Goal: Transaction & Acquisition: Purchase product/service

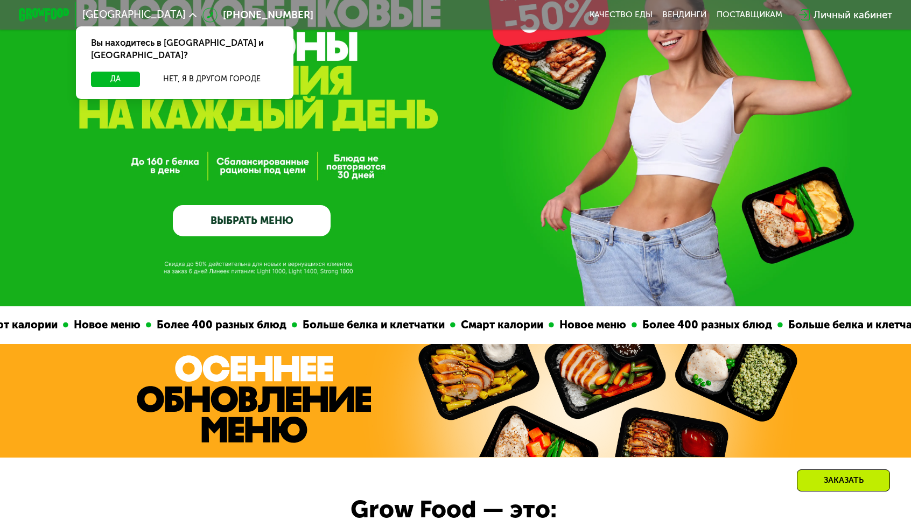
scroll to position [215, 0]
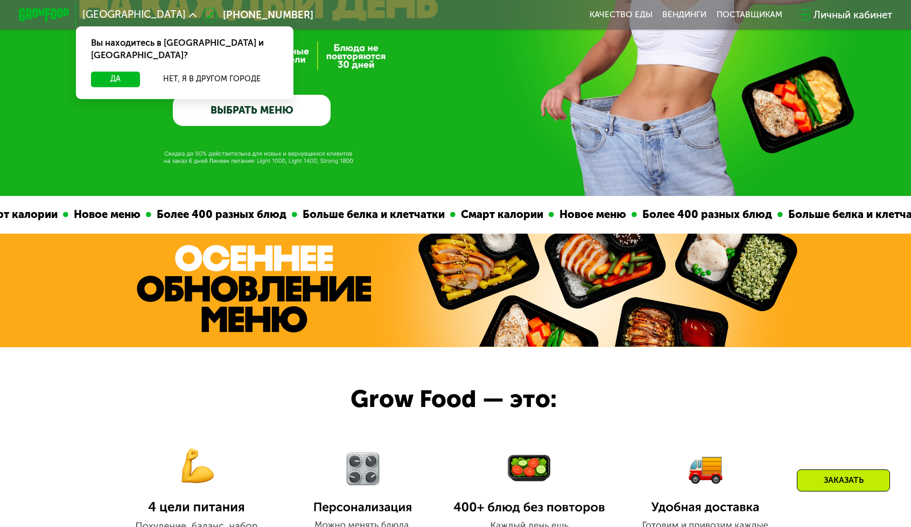
click at [295, 118] on link "ВЫБРАТЬ МЕНЮ" at bounding box center [252, 111] width 158 height 32
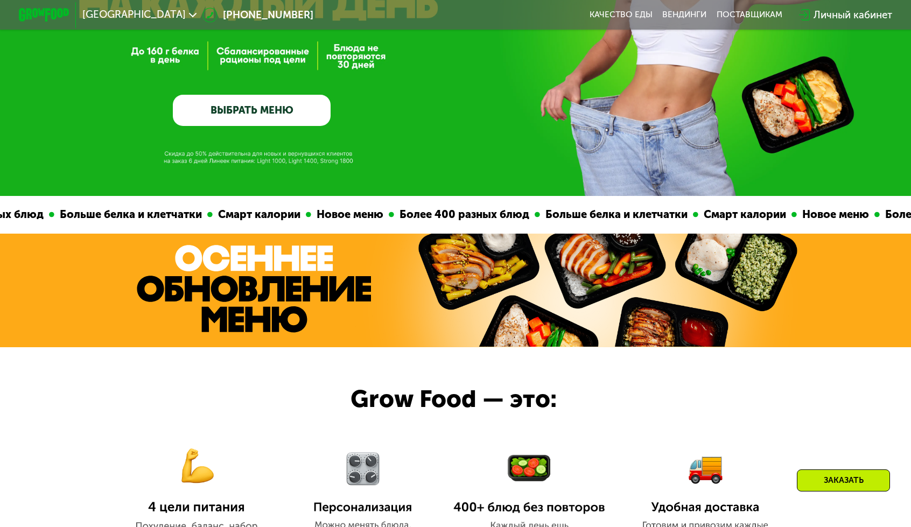
click at [296, 109] on link "ВЫБРАТЬ МЕНЮ" at bounding box center [252, 111] width 158 height 32
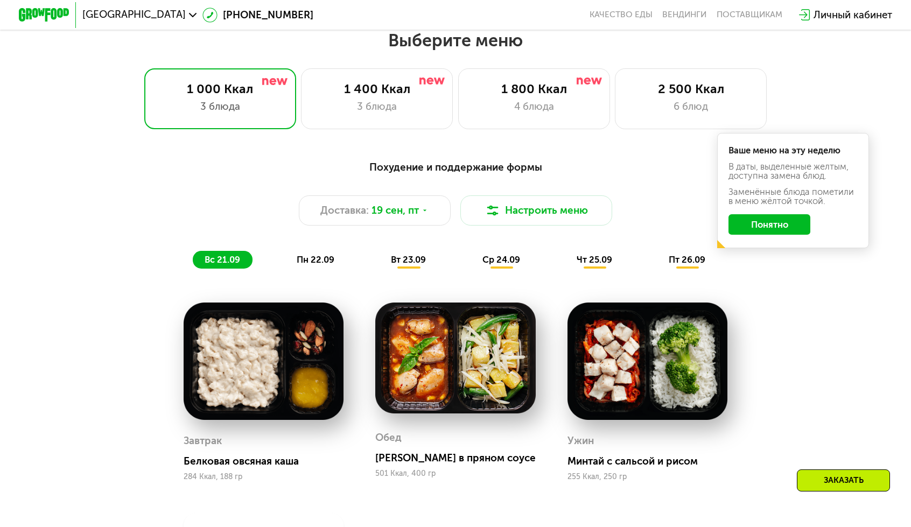
scroll to position [798, 0]
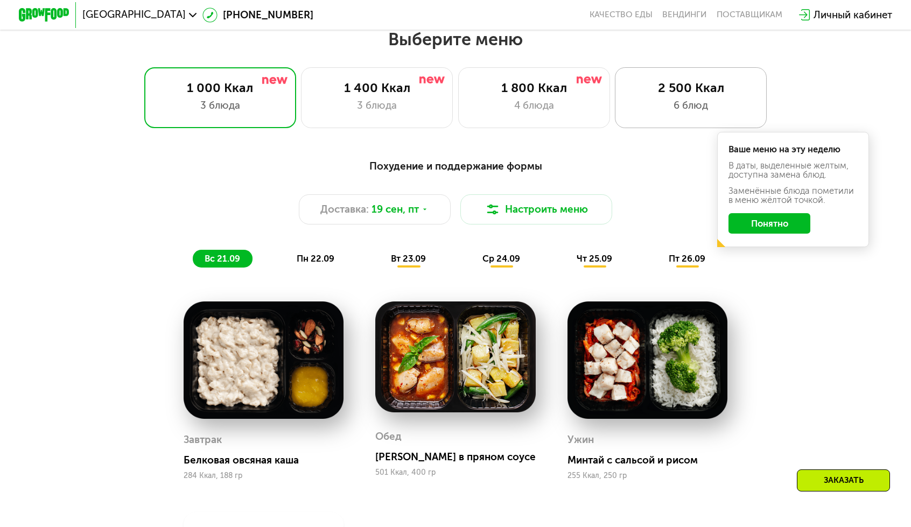
click at [629, 80] on div "2 500 Ккал" at bounding box center [691, 87] width 125 height 15
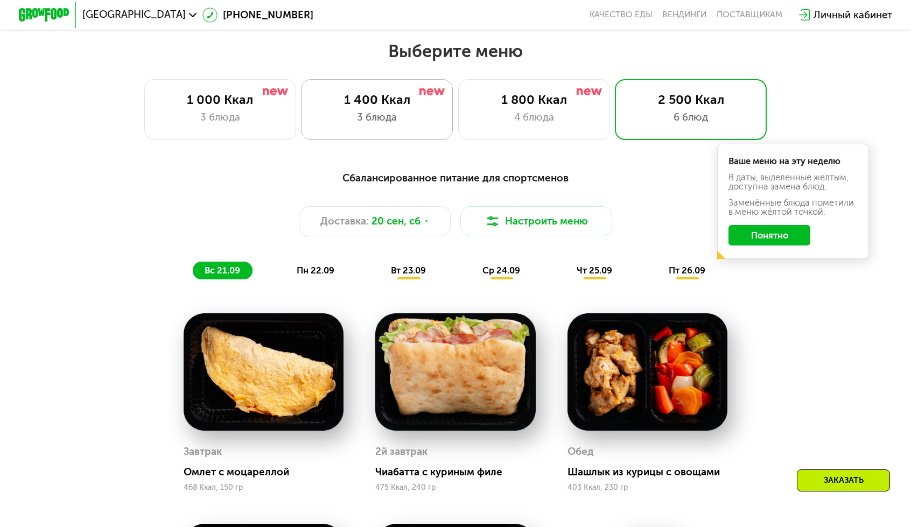
scroll to position [637, 0]
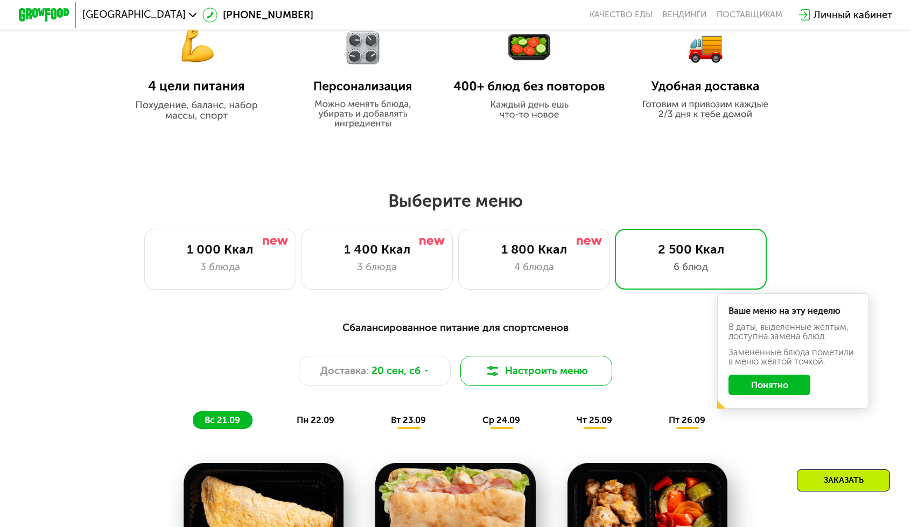
click at [472, 356] on button "Настроить меню" at bounding box center [536, 371] width 152 height 30
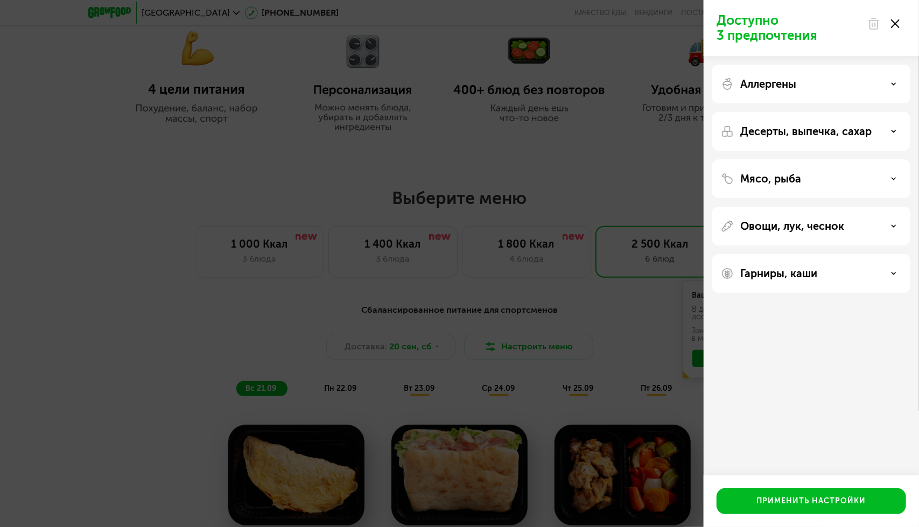
click at [895, 22] on icon at bounding box center [895, 23] width 9 height 9
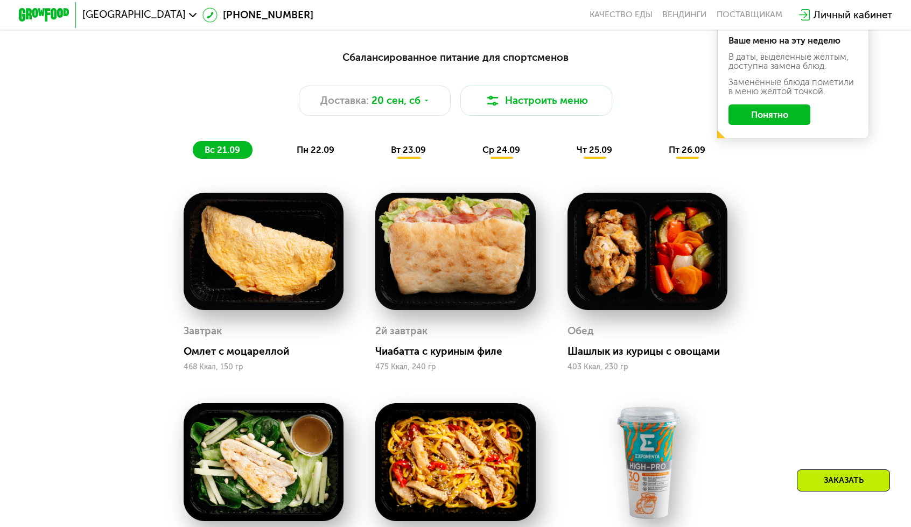
scroll to position [906, 0]
